Goal: Use online tool/utility: Utilize a website feature to perform a specific function

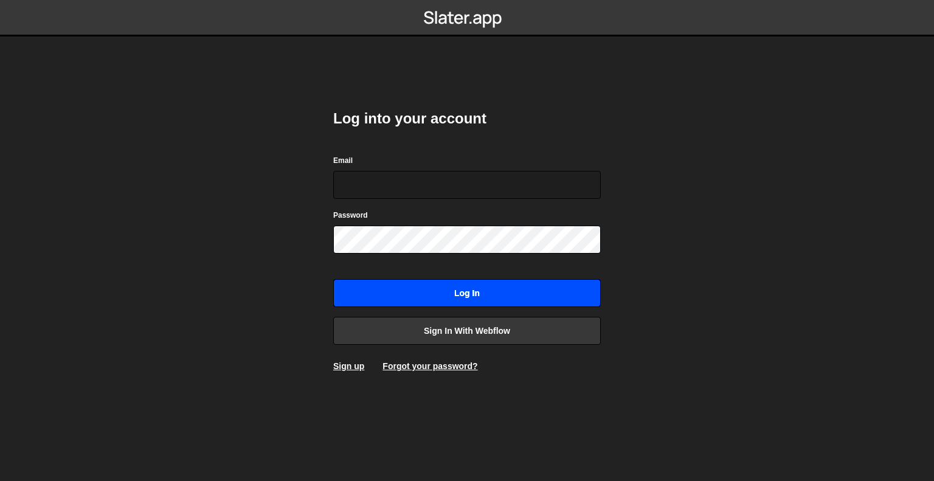
type input "[EMAIL_ADDRESS][DOMAIN_NAME]"
click at [436, 304] on input "Log in" at bounding box center [466, 293] width 267 height 28
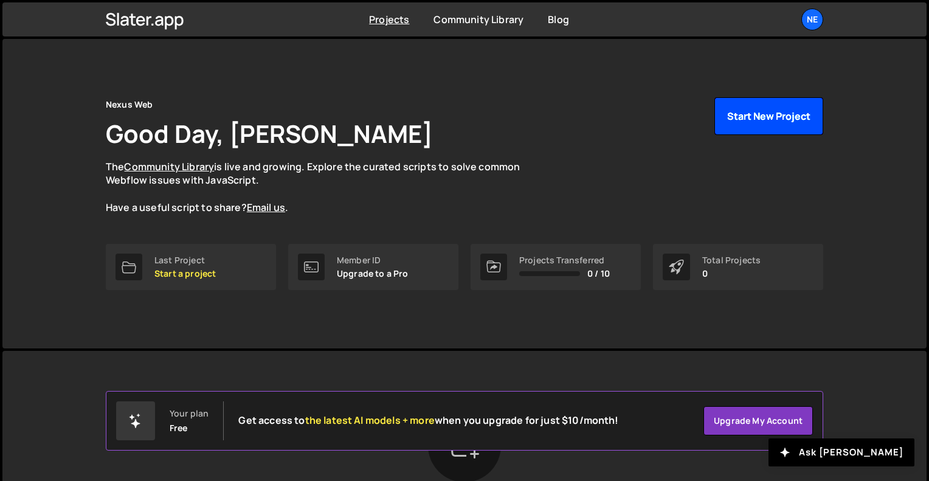
click at [754, 108] on button "Start New Project" at bounding box center [768, 116] width 109 height 38
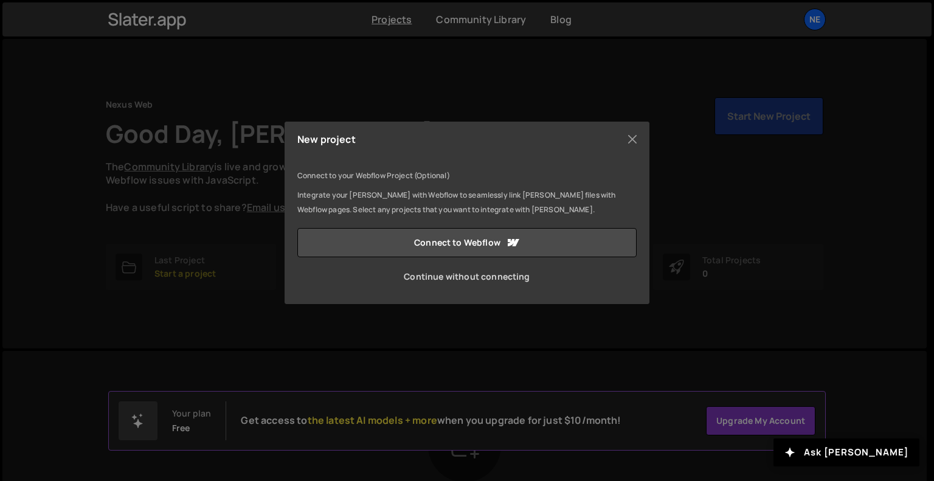
click at [490, 276] on link "Continue without connecting" at bounding box center [466, 276] width 339 height 29
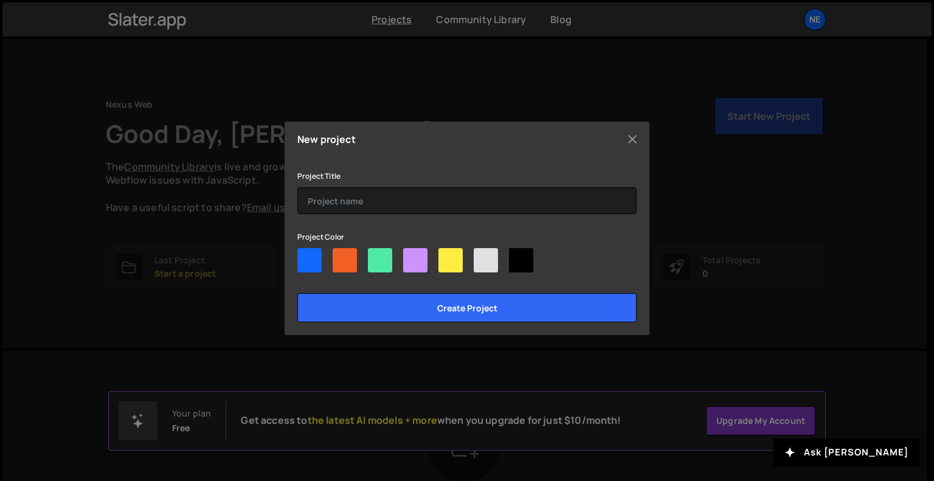
click at [321, 254] on div at bounding box center [309, 260] width 24 height 24
click at [305, 254] on input"] "radio" at bounding box center [301, 252] width 8 height 8
radio input"] "true"
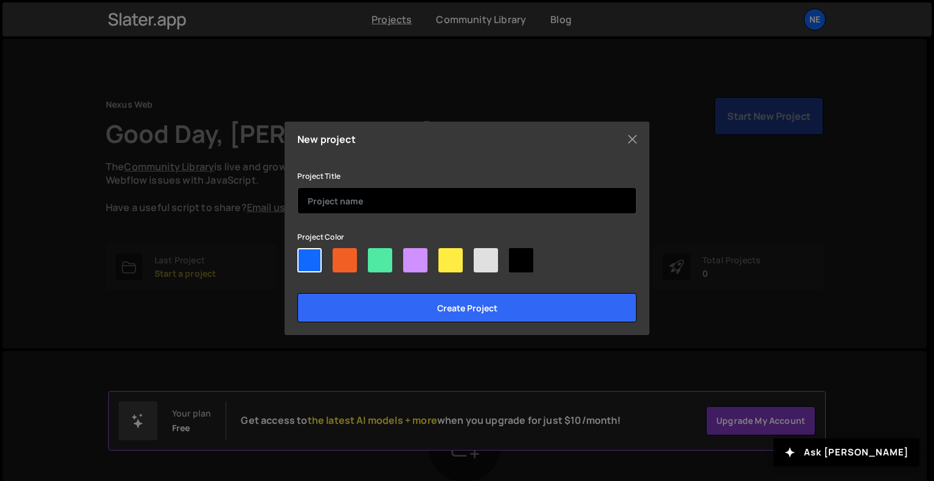
click at [362, 196] on input "text" at bounding box center [466, 200] width 339 height 27
type input "s"
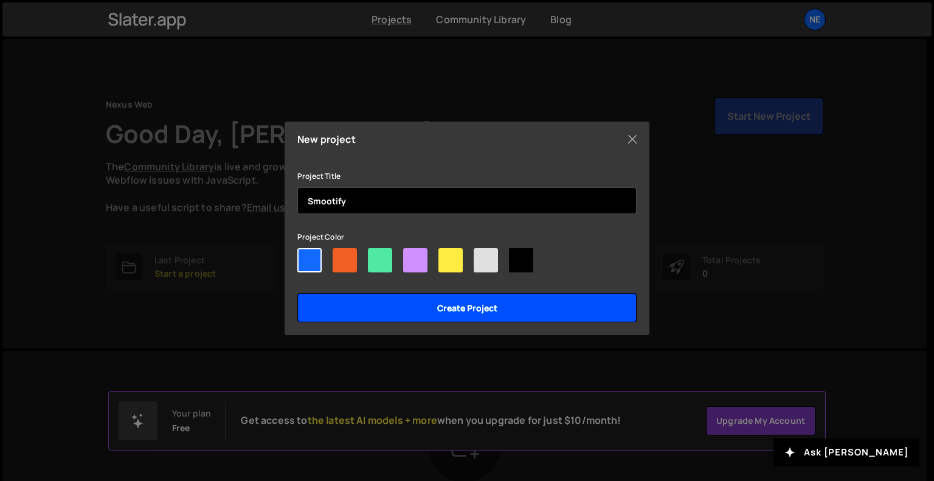
type input "Smootify"
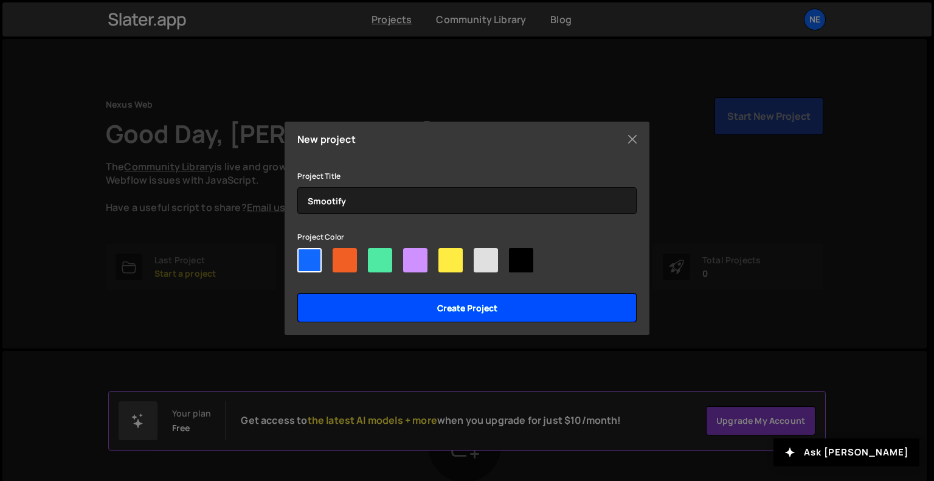
click at [411, 306] on input "Create project" at bounding box center [466, 307] width 339 height 29
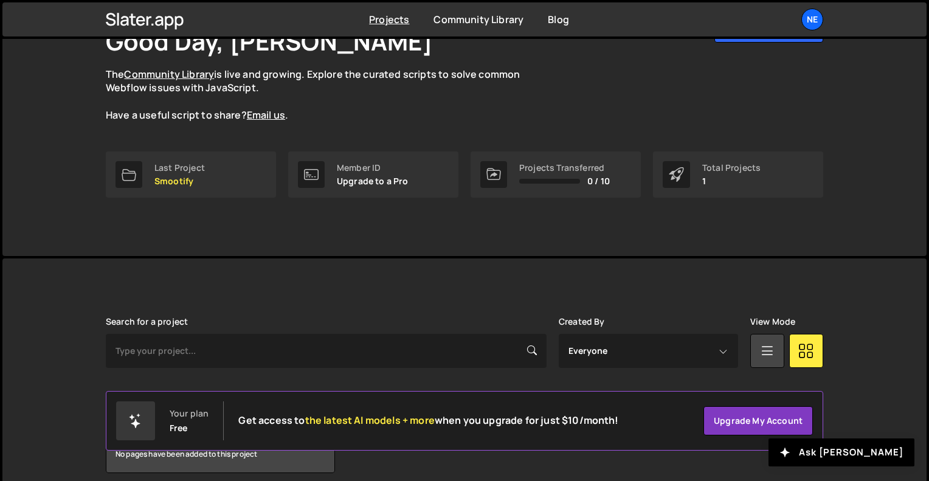
scroll to position [144, 0]
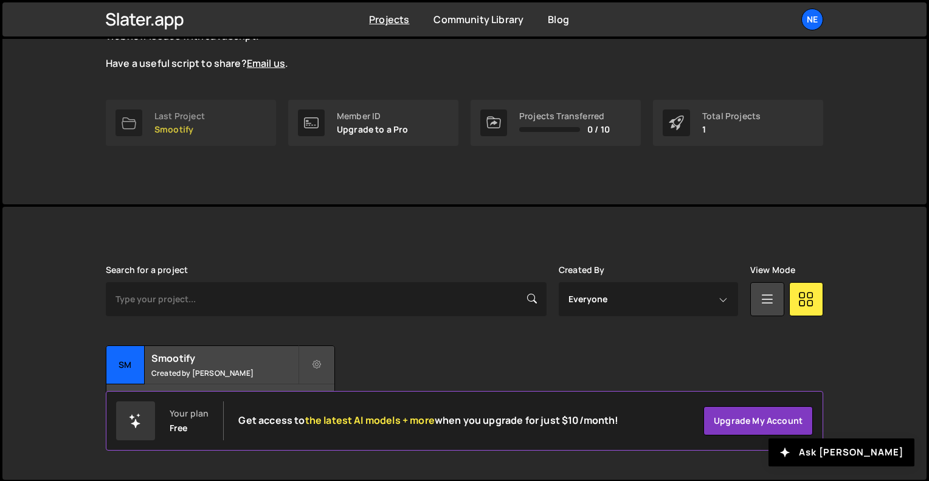
click at [181, 125] on p "Smootify" at bounding box center [179, 130] width 50 height 10
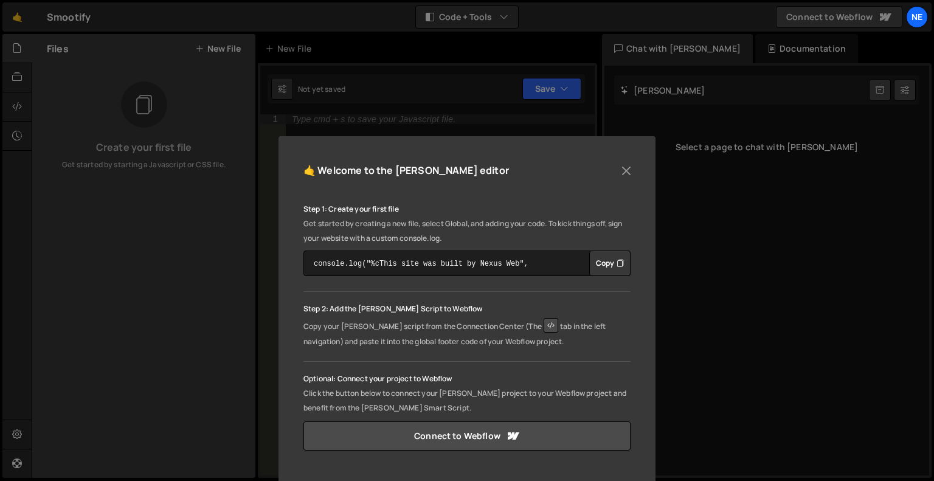
click at [623, 160] on div "🤙 Welcome to the Slater editor Step 1: Create your first file Get started by cr…" at bounding box center [466, 408] width 377 height 545
click at [619, 168] on button "Close" at bounding box center [626, 171] width 18 height 18
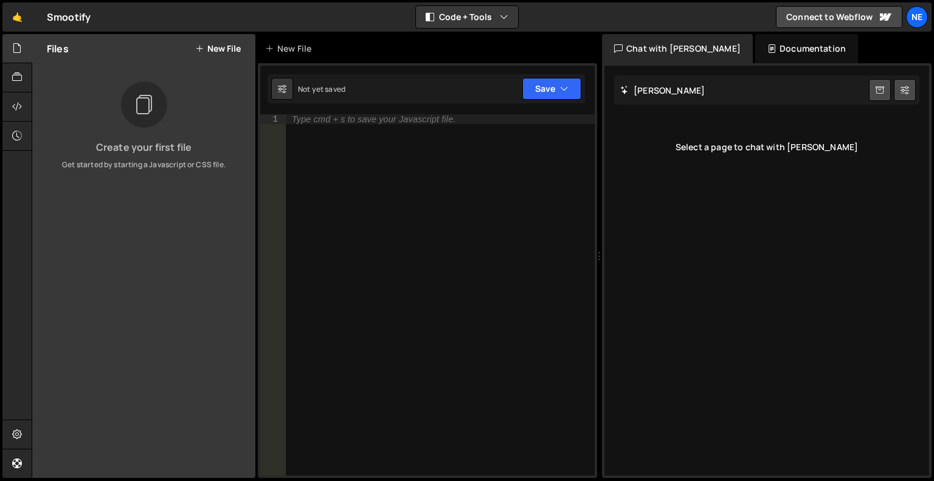
click at [695, 96] on div "Slater AI Start new chat" at bounding box center [766, 89] width 305 height 29
drag, startPoint x: 695, startPoint y: 87, endPoint x: 630, endPoint y: 92, distance: 65.9
click at [686, 87] on div "Slater AI Start new chat" at bounding box center [766, 89] width 305 height 29
click at [630, 92] on h2 "Slater AI" at bounding box center [662, 90] width 84 height 12
click at [649, 87] on h2 "Slater AI" at bounding box center [662, 90] width 84 height 12
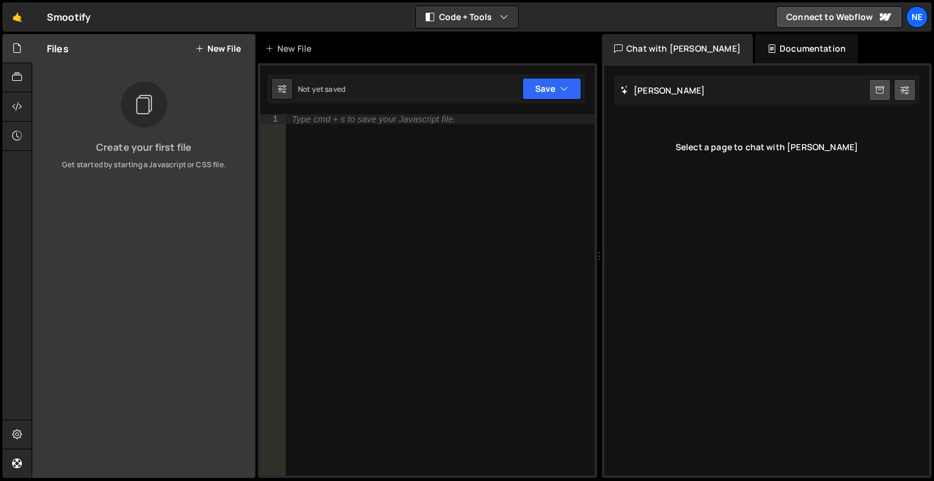
click at [656, 87] on h2 "Slater AI" at bounding box center [662, 90] width 84 height 12
click at [659, 87] on h2 "Slater AI" at bounding box center [662, 90] width 84 height 12
click at [683, 91] on div "Slater AI Start new chat" at bounding box center [766, 89] width 305 height 29
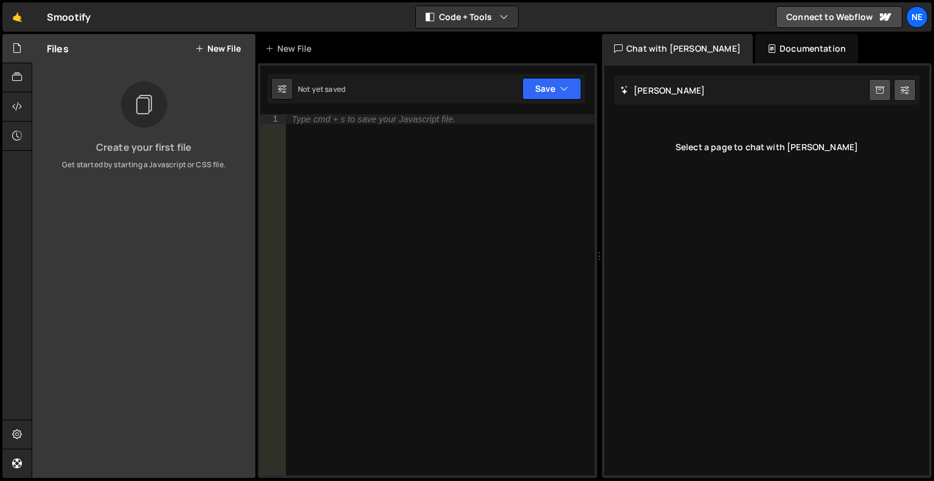
click at [807, 140] on div "Select a page to chat with Slater" at bounding box center [766, 147] width 305 height 49
click at [780, 51] on div "Documentation" at bounding box center [806, 48] width 103 height 29
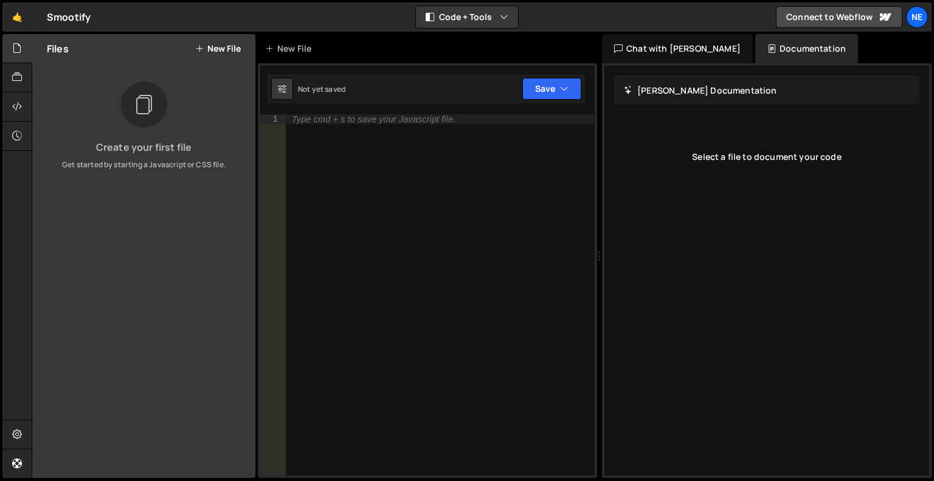
click at [695, 83] on div "Slater Documentation Edit Update with Slater AI Save Cancel" at bounding box center [766, 89] width 305 height 29
click at [673, 44] on div "Chat with Slater AI" at bounding box center [677, 48] width 151 height 29
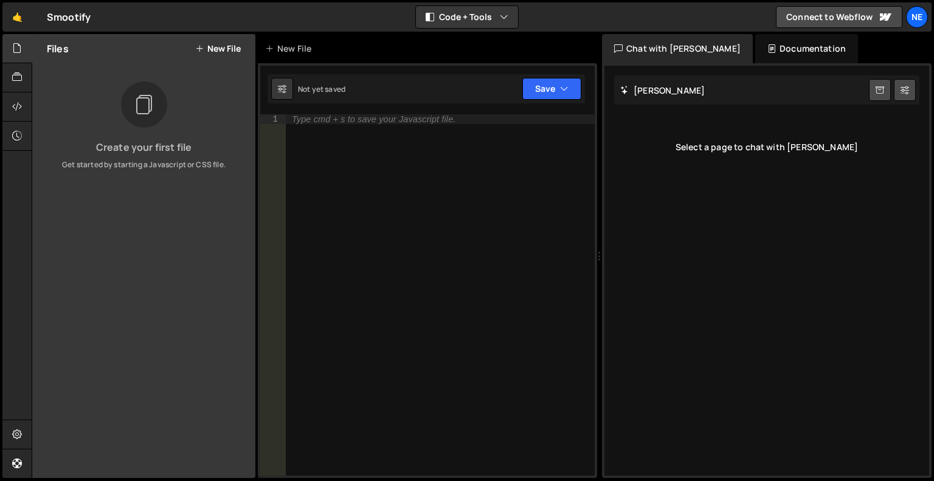
click at [738, 98] on div "Slater AI Start new chat" at bounding box center [766, 89] width 305 height 29
click at [15, 97] on div at bounding box center [17, 106] width 30 height 29
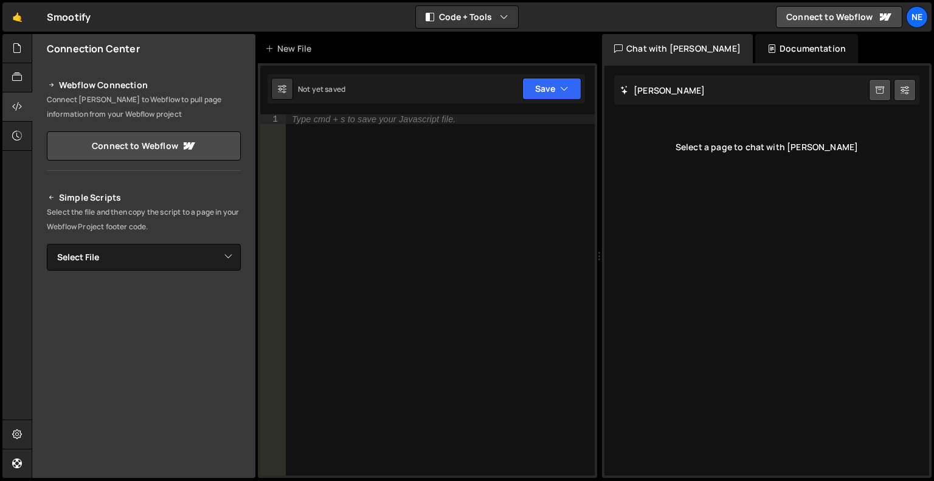
click at [342, 91] on div "Not yet saved" at bounding box center [321, 89] width 47 height 10
